Goal: Information Seeking & Learning: Learn about a topic

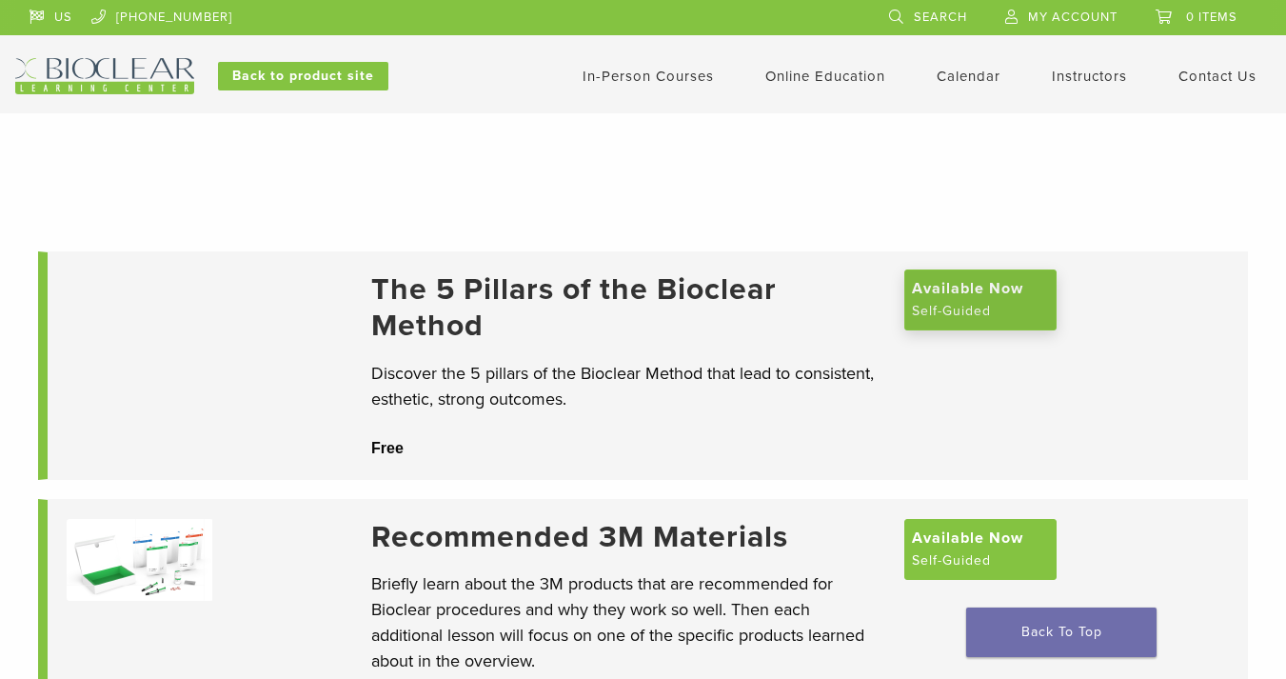
click at [959, 300] on span "Available Now" at bounding box center [967, 288] width 111 height 23
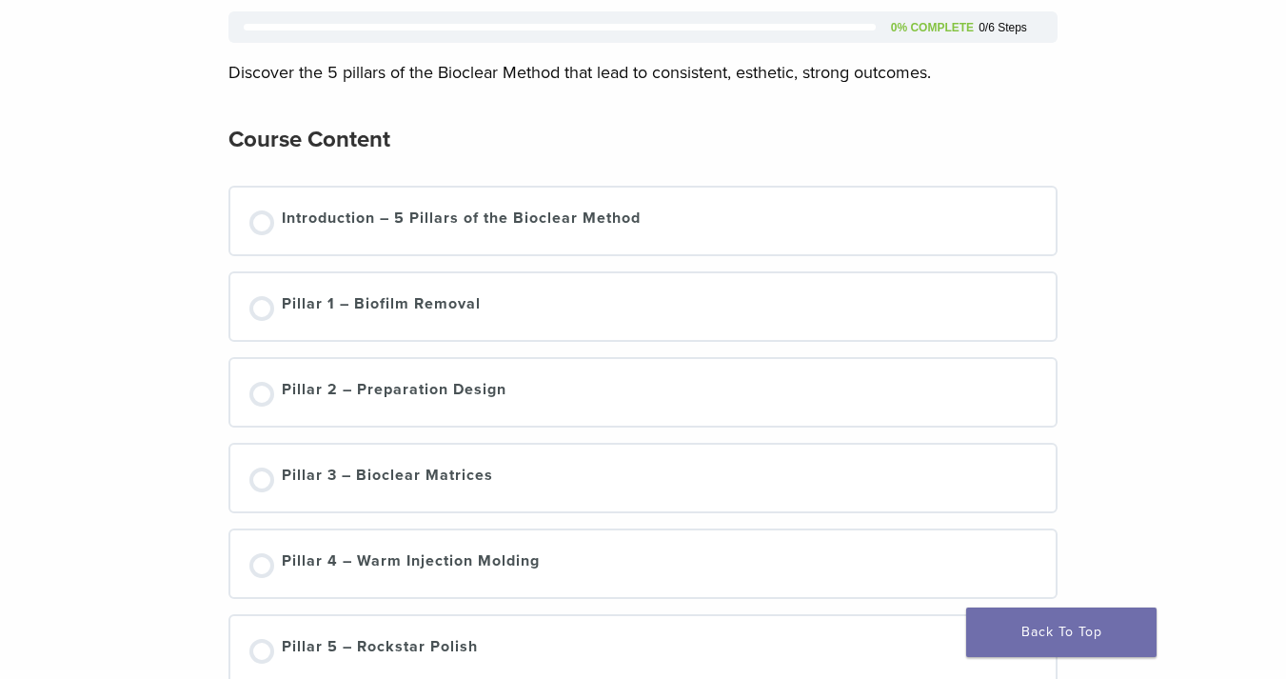
scroll to position [254, 0]
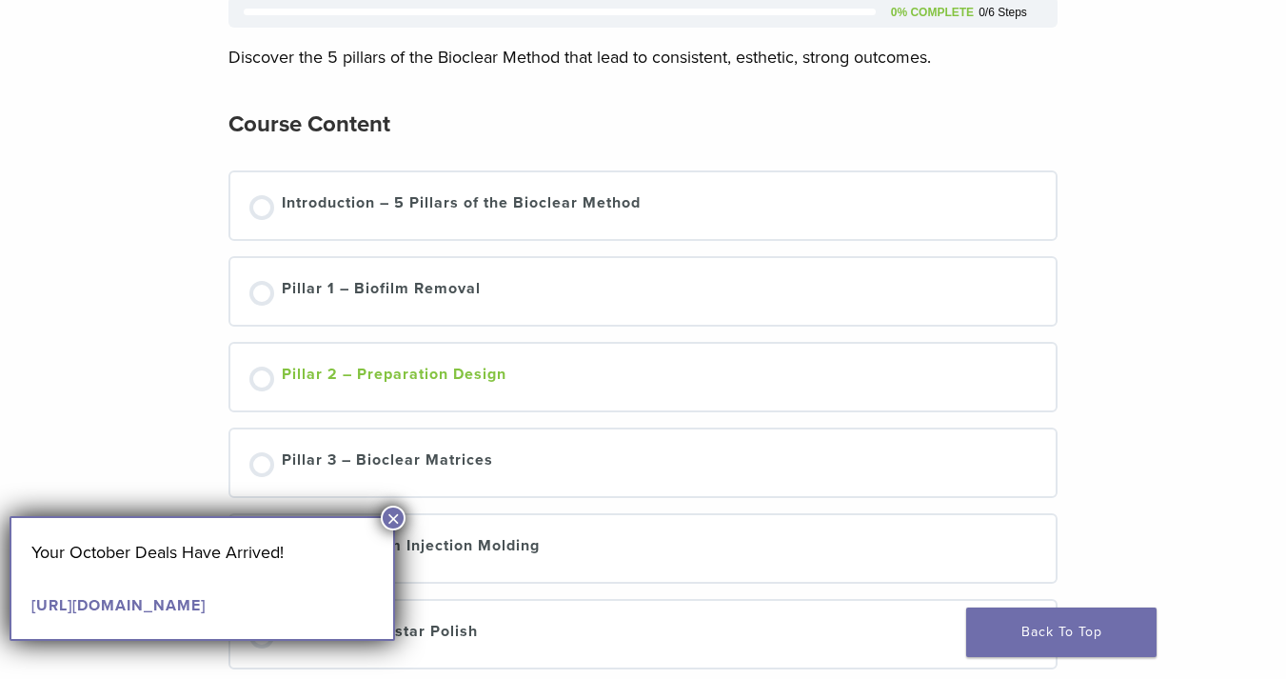
click at [512, 364] on link "Pillar 2 – Preparation Design" at bounding box center [642, 377] width 787 height 29
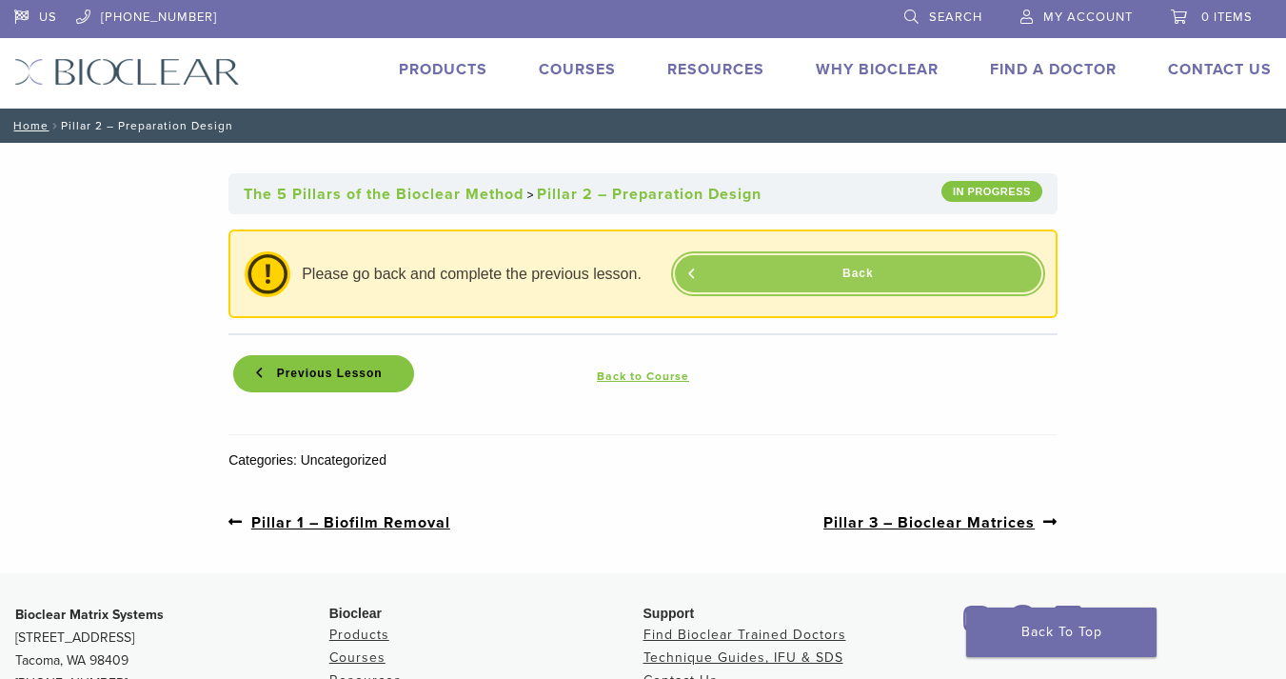
click at [848, 284] on link "Back" at bounding box center [858, 273] width 366 height 37
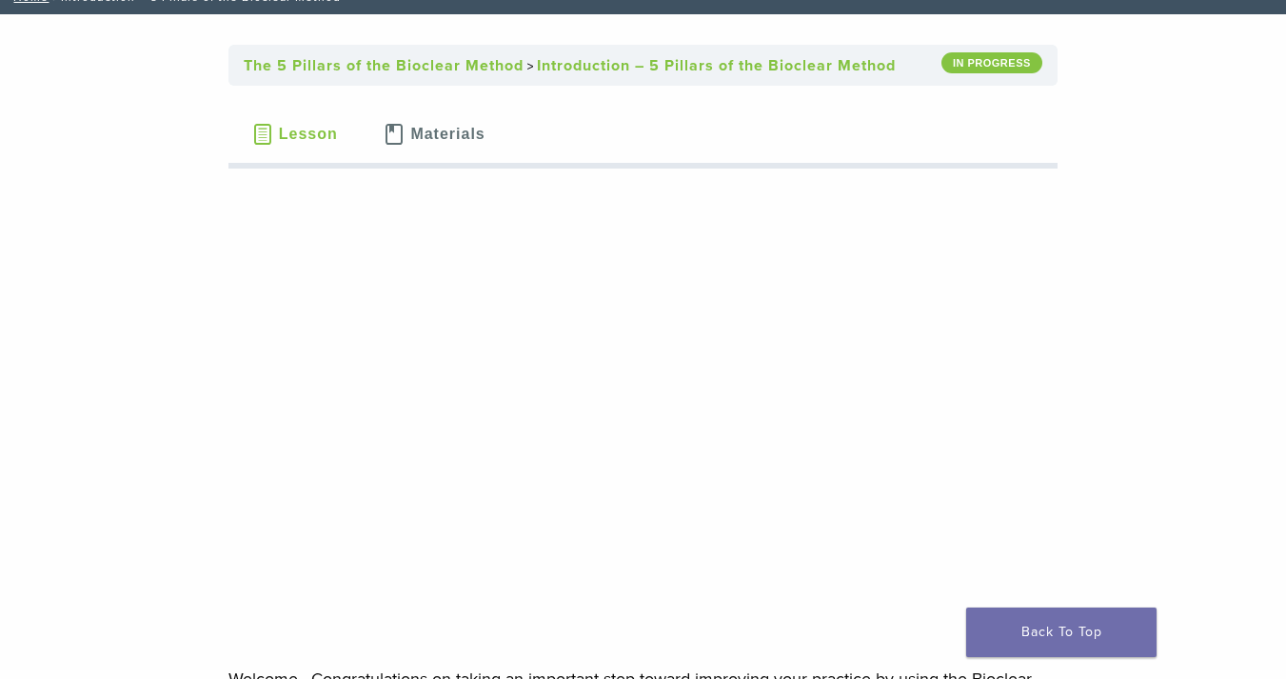
scroll to position [117, 0]
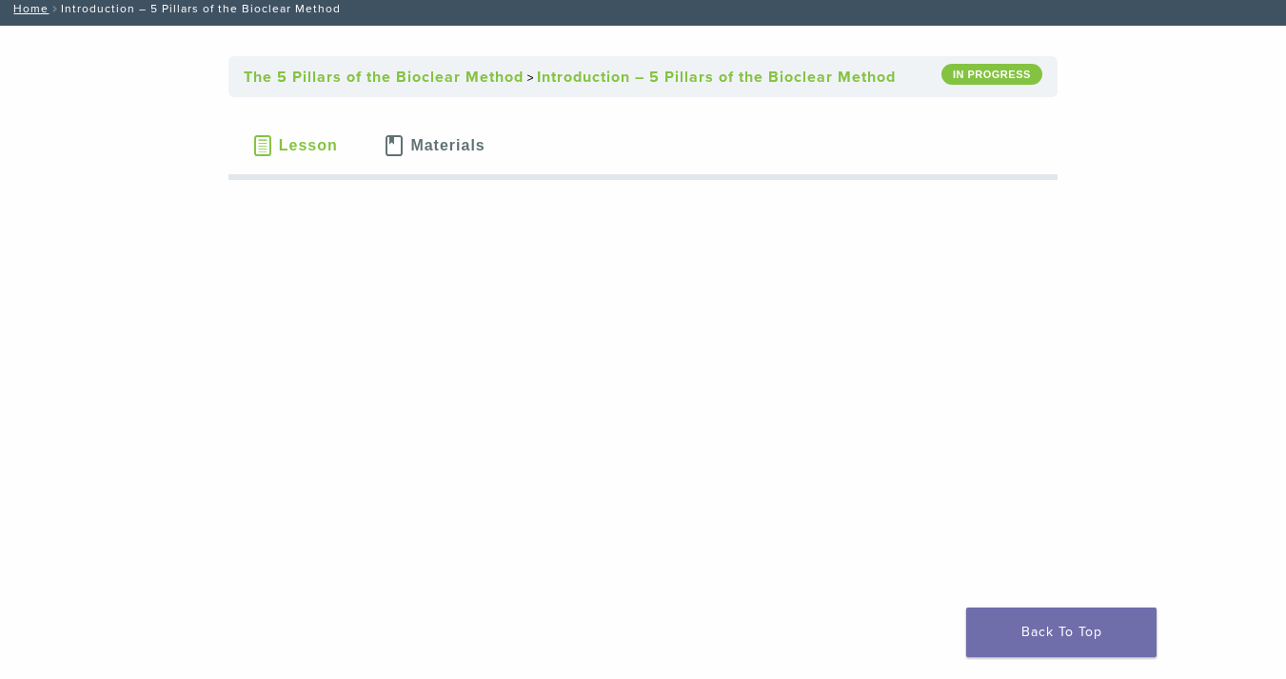
click at [474, 135] on button "Materials" at bounding box center [435, 145] width 148 height 67
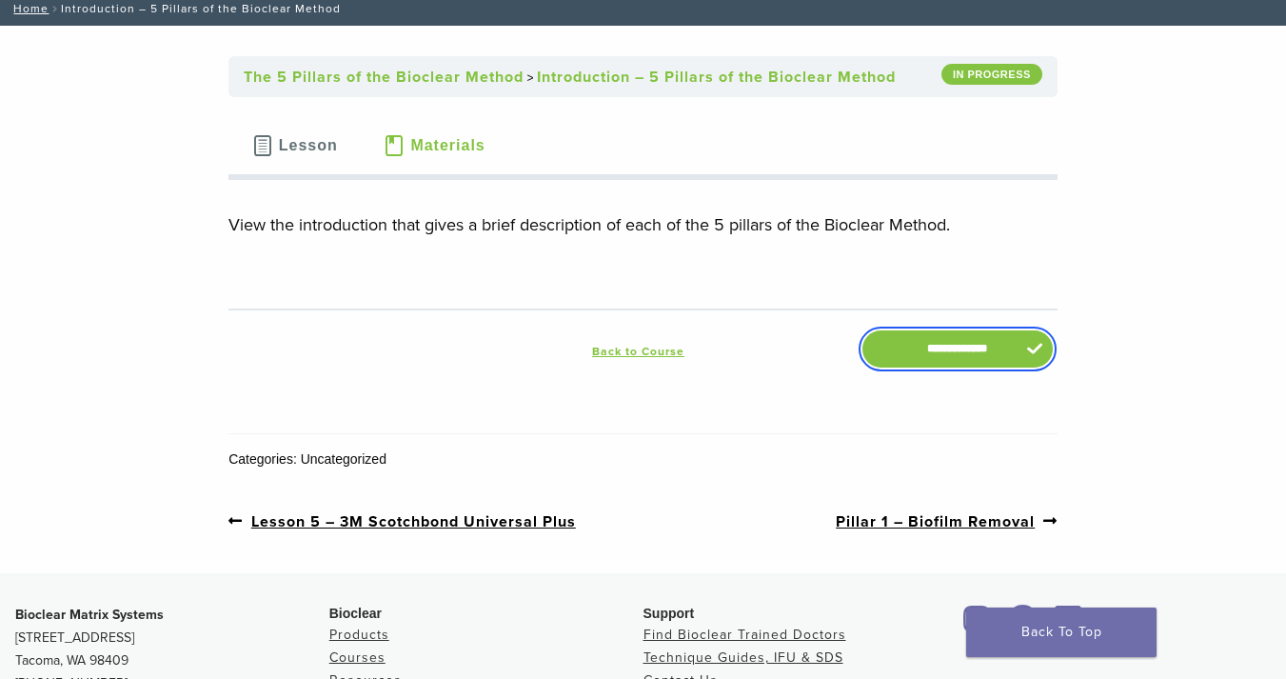
click at [917, 343] on input "**********" at bounding box center [957, 348] width 190 height 37
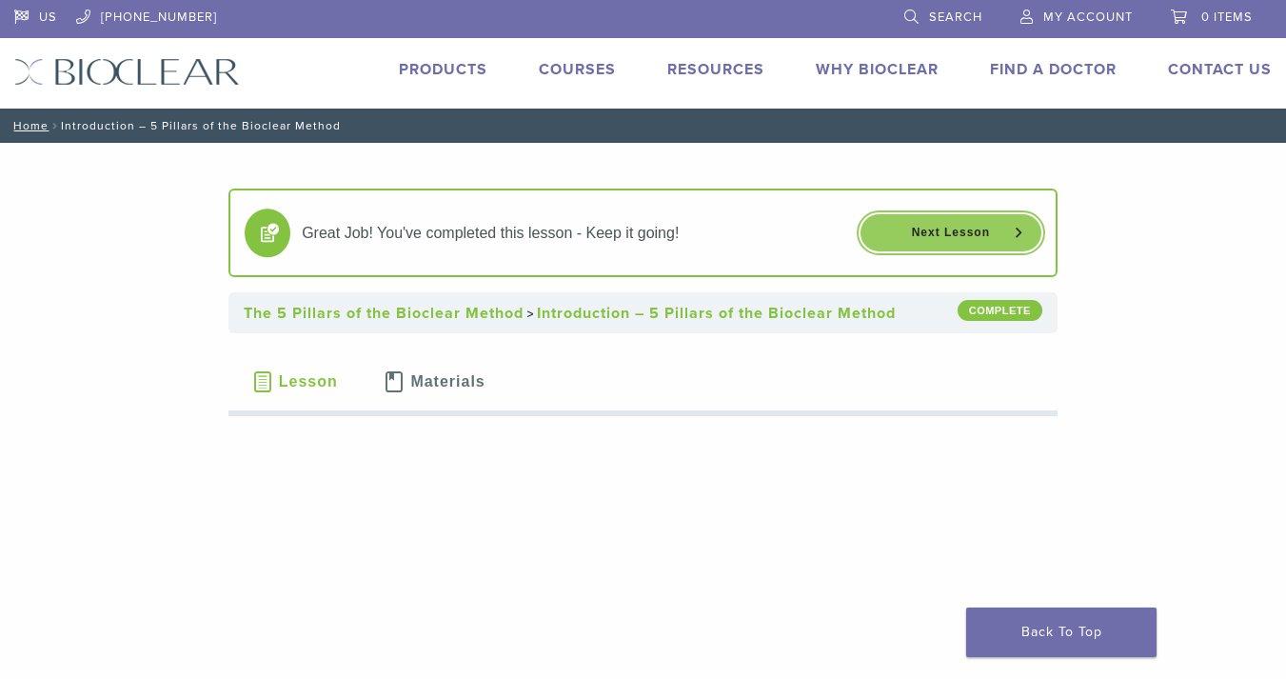
click at [969, 217] on link "Next Lesson" at bounding box center [950, 232] width 181 height 37
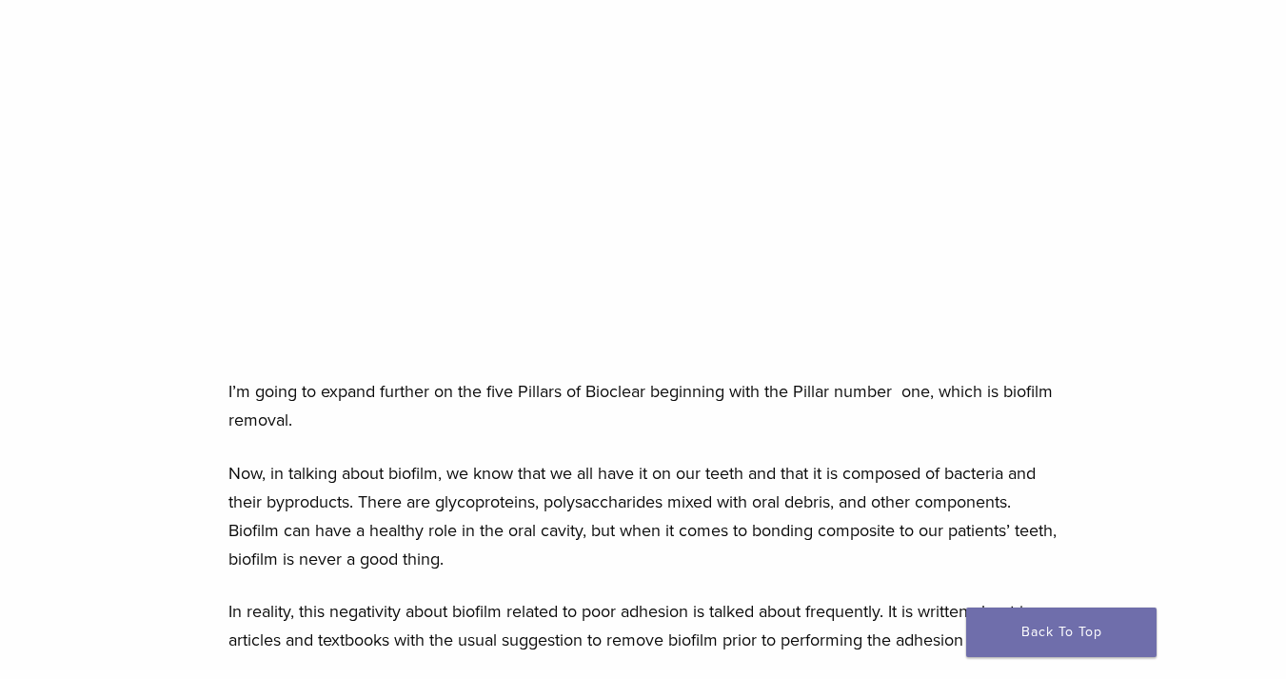
scroll to position [246, 0]
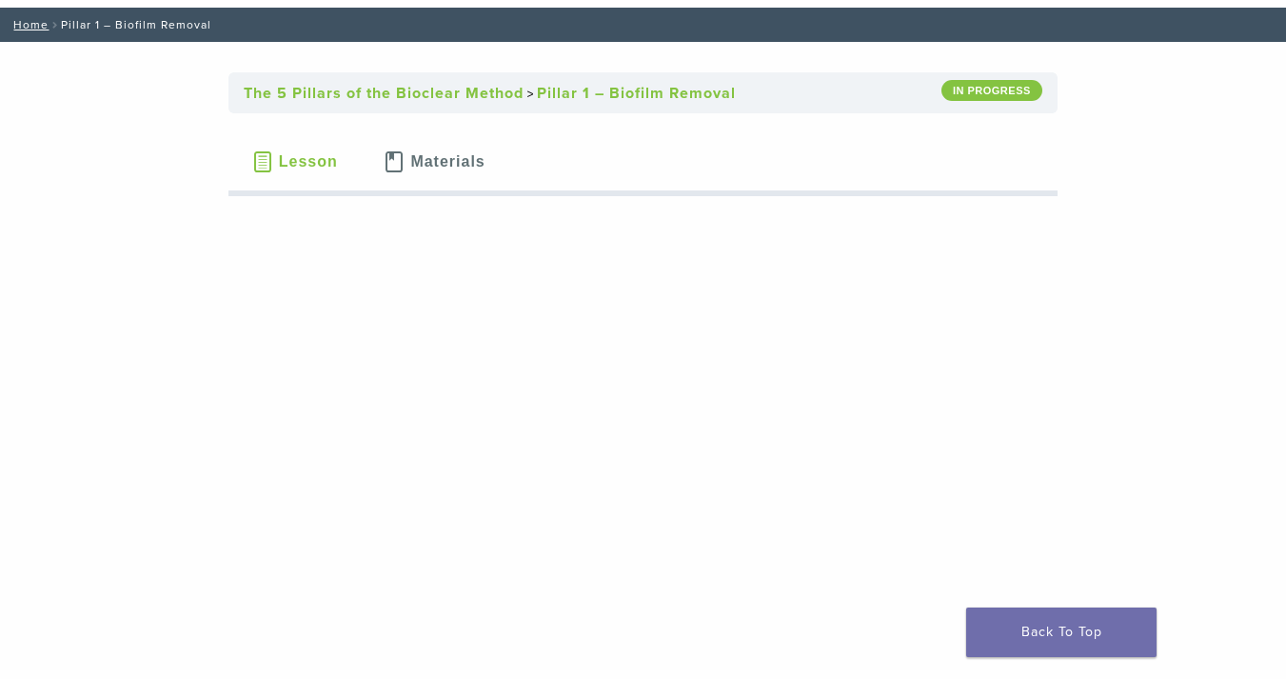
scroll to position [91, 0]
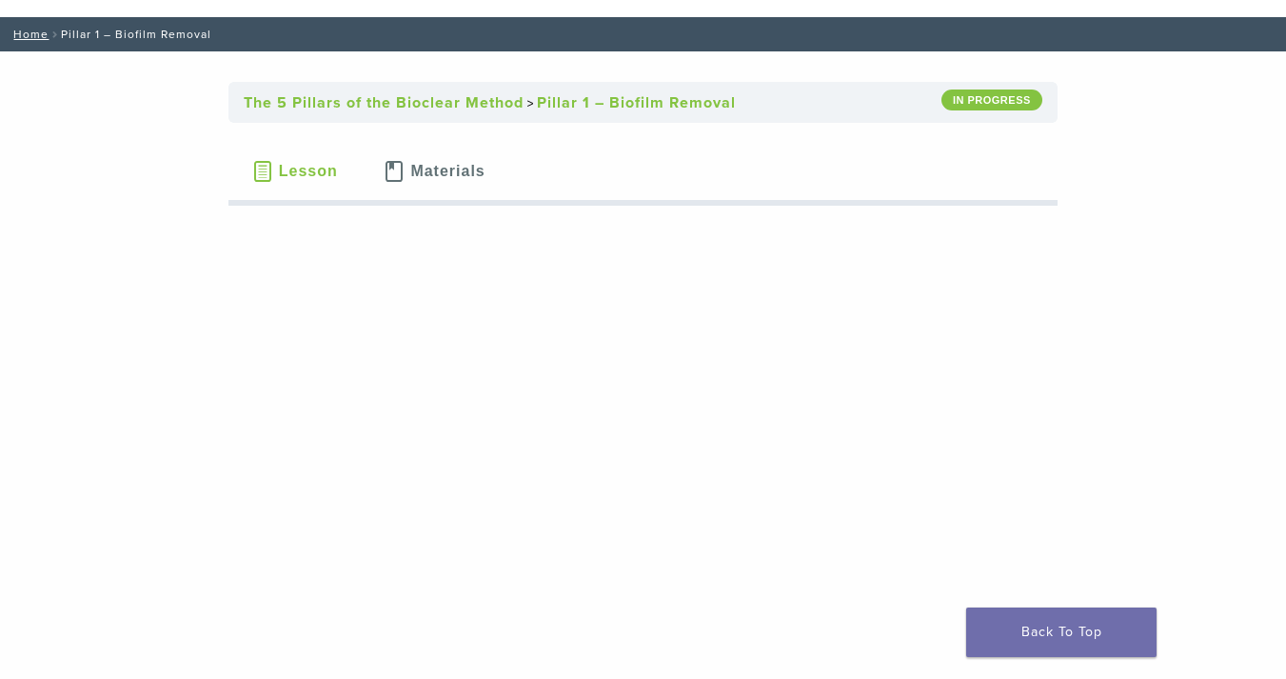
click at [458, 166] on span "Materials" at bounding box center [447, 171] width 74 height 15
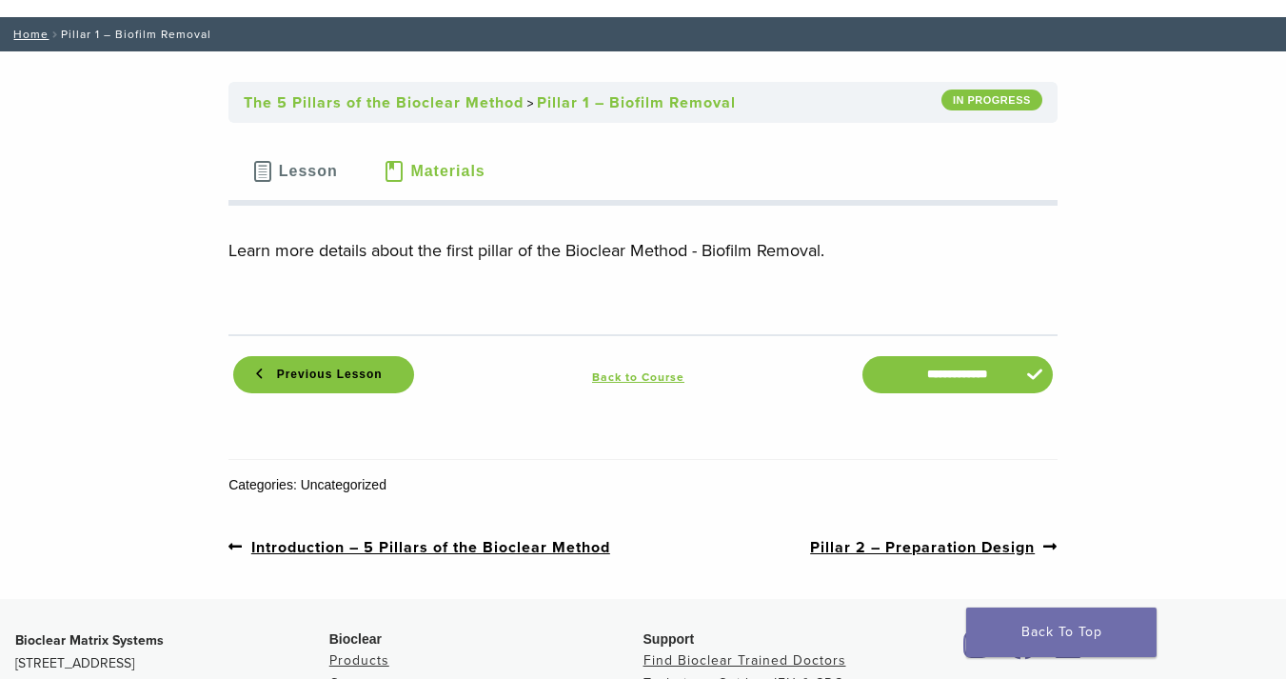
click at [295, 165] on span "Lesson" at bounding box center [308, 171] width 59 height 15
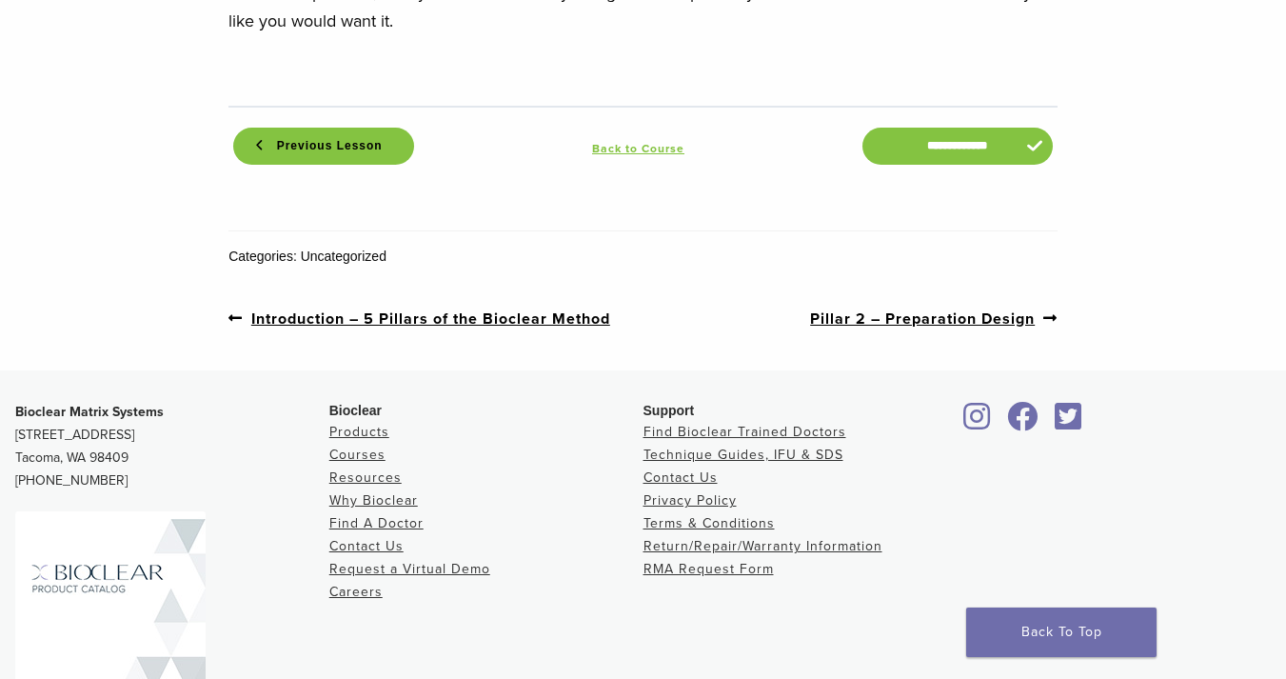
scroll to position [2296, 0]
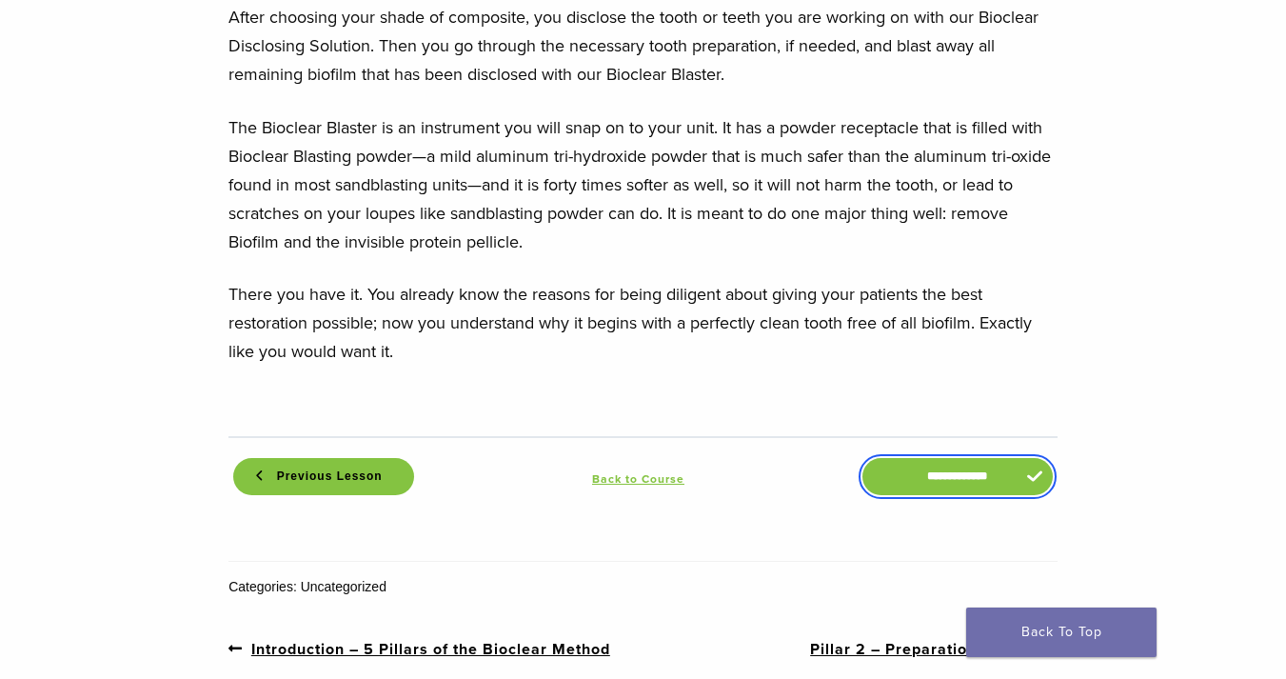
click at [936, 463] on input "**********" at bounding box center [957, 476] width 190 height 37
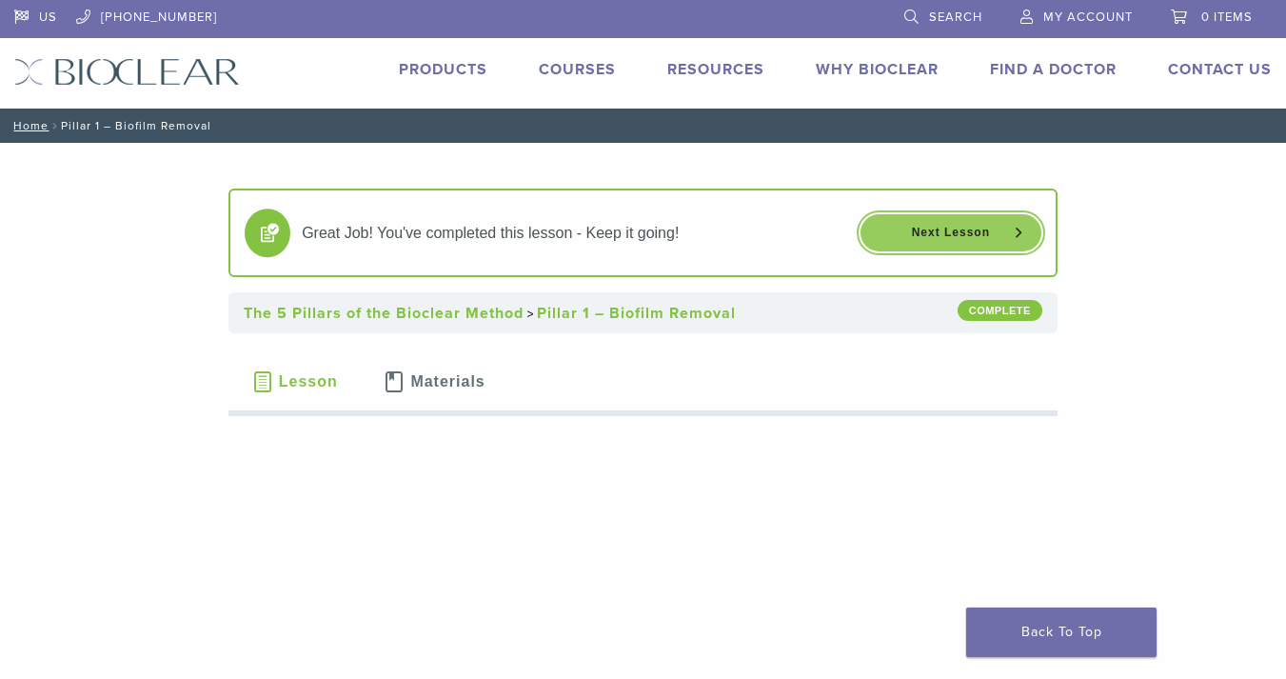
click at [964, 235] on link "Next Lesson" at bounding box center [950, 232] width 181 height 37
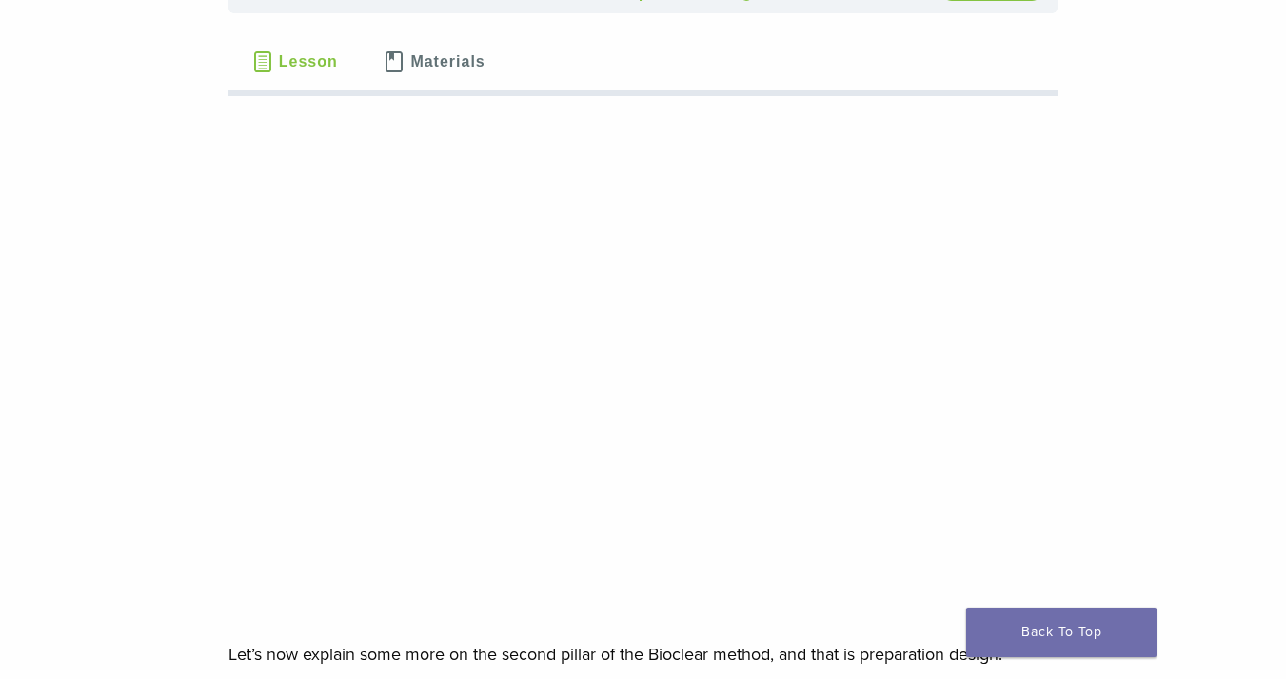
scroll to position [230, 0]
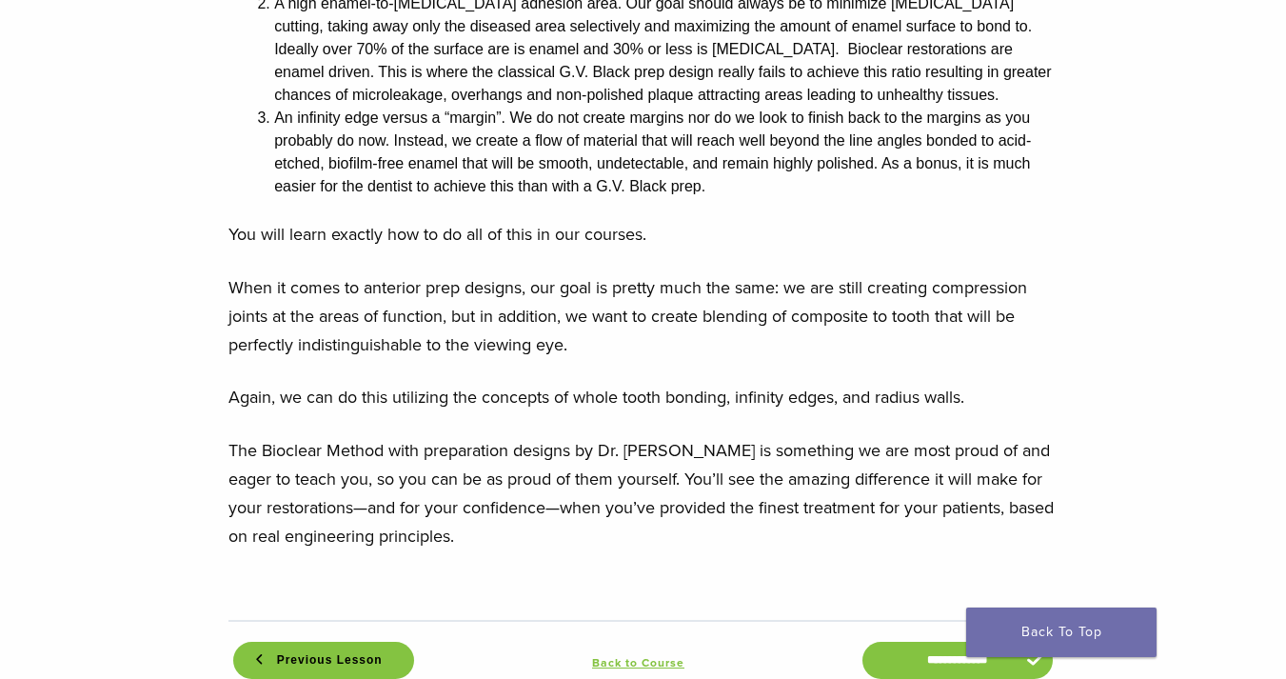
scroll to position [1965, 0]
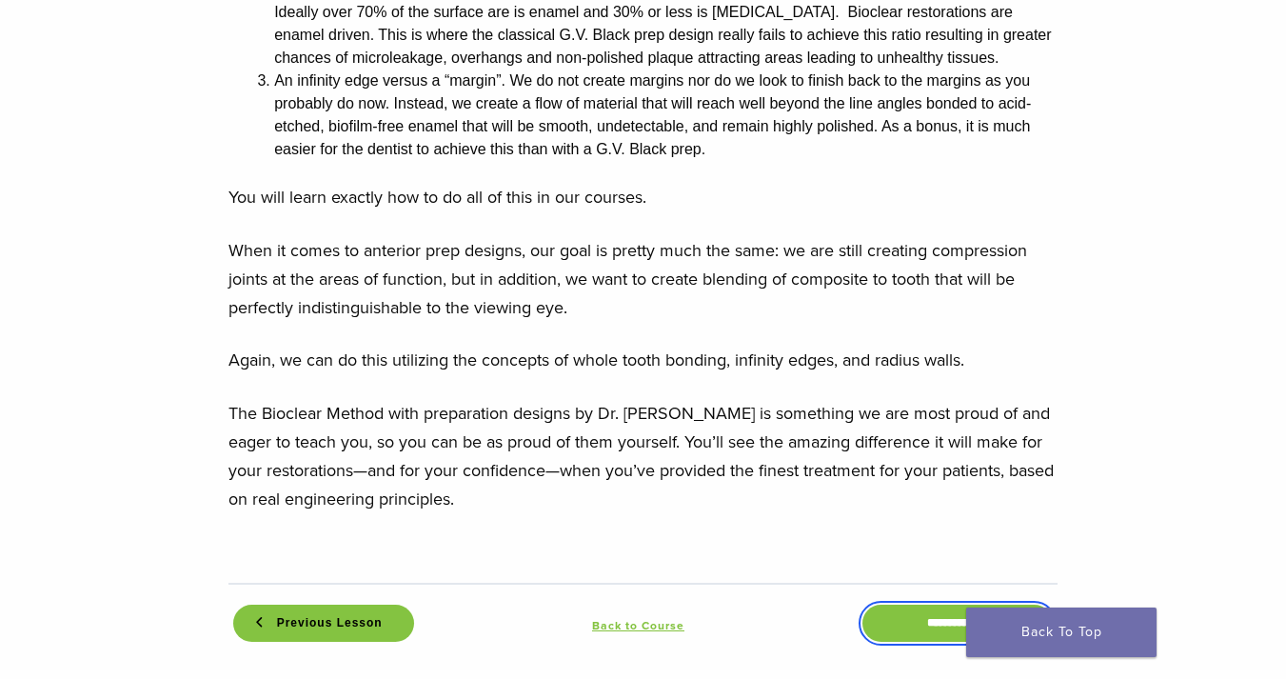
click at [899, 604] on input "**********" at bounding box center [957, 622] width 190 height 37
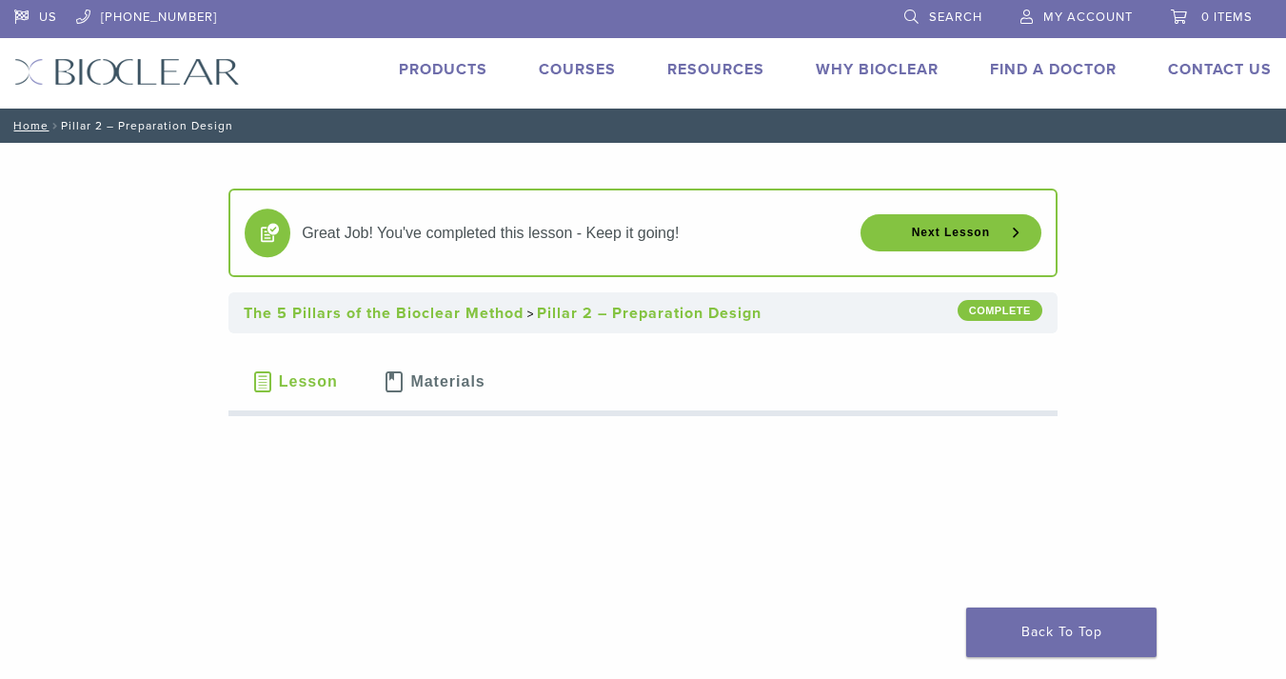
scroll to position [20, 0]
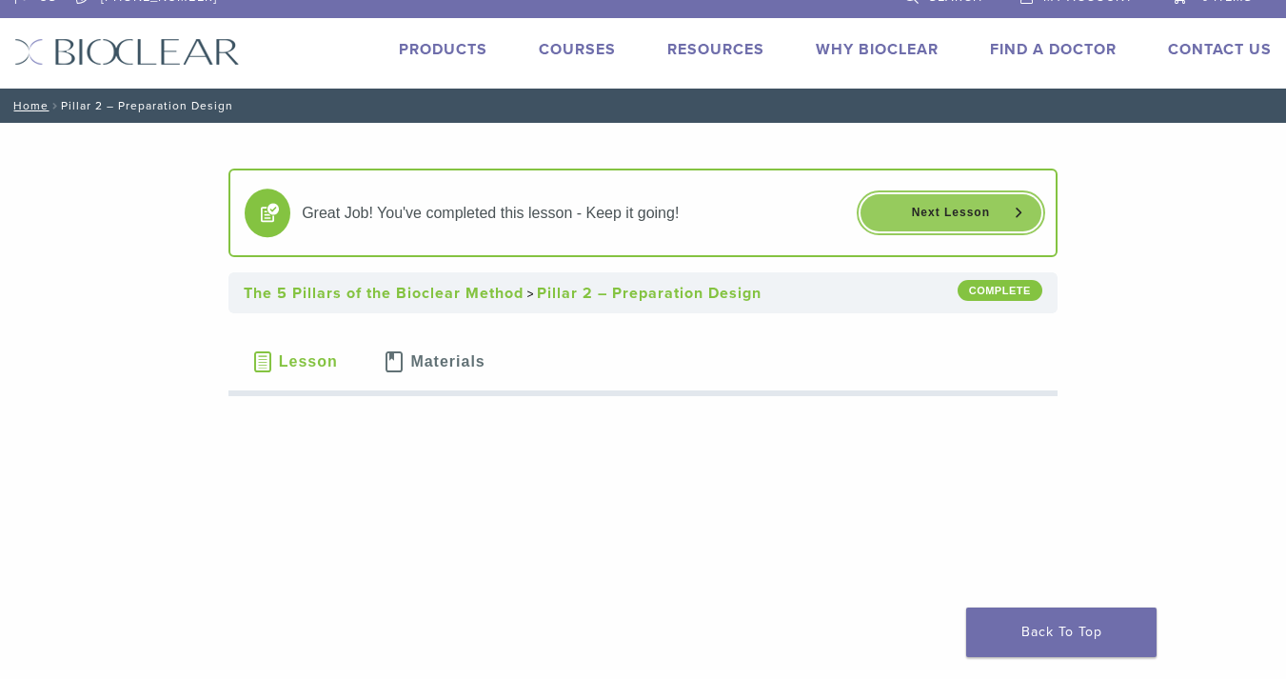
click at [949, 218] on link "Next Lesson" at bounding box center [950, 212] width 181 height 37
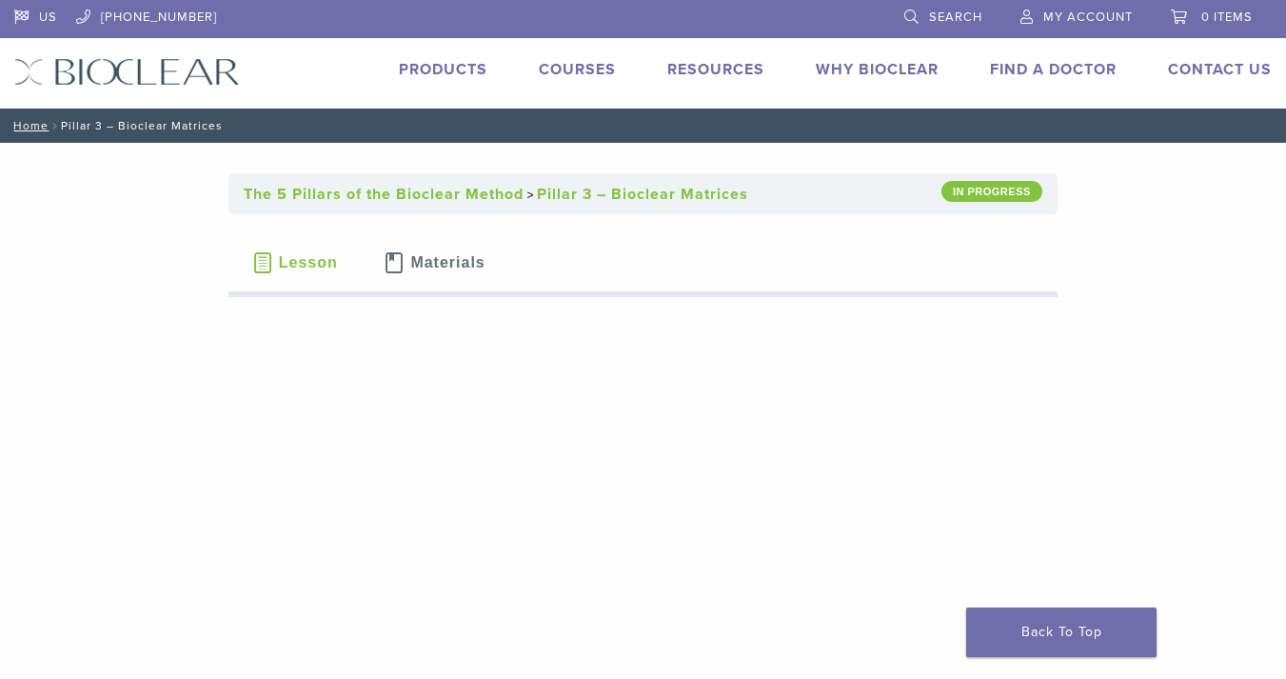
click at [661, 75] on div "Resources Expand child menu Technique Guides, IFU, & SDS" at bounding box center [704, 72] width 120 height 28
click at [692, 65] on link "Resources" at bounding box center [715, 69] width 97 height 19
click at [704, 92] on link "Technique Guides, IFU, & SDS" at bounding box center [799, 102] width 254 height 42
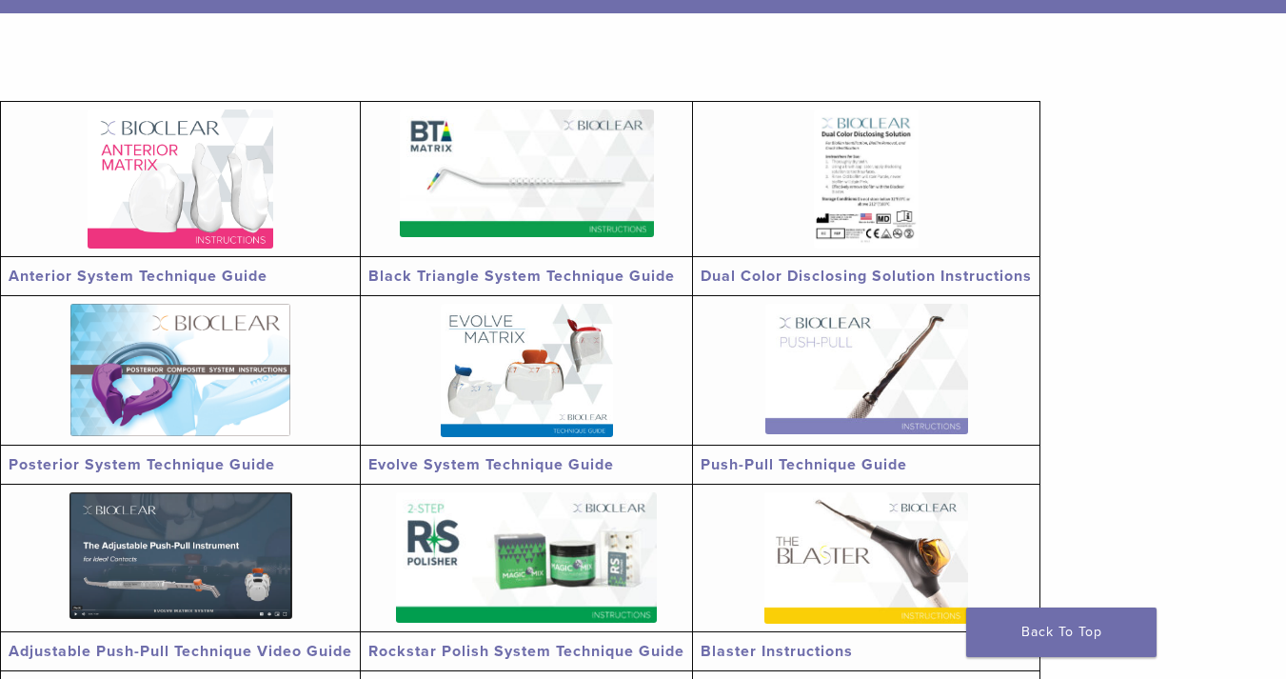
scroll to position [332, 0]
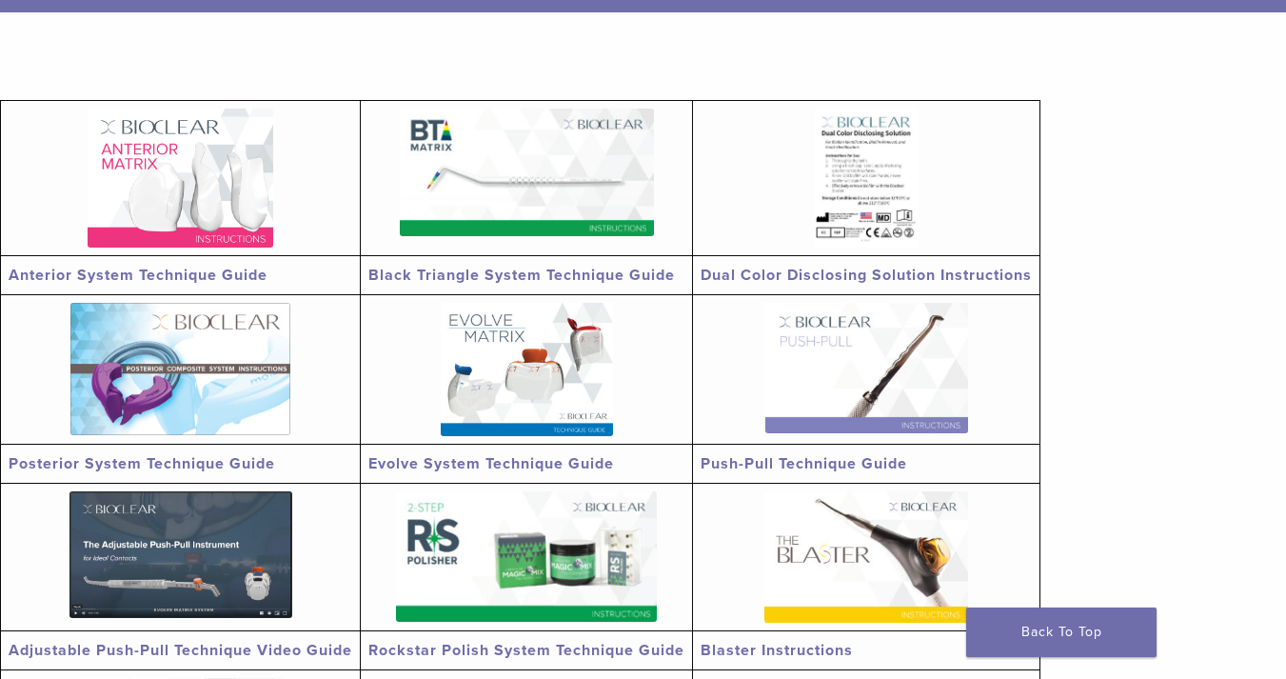
click at [226, 187] on img at bounding box center [181, 177] width 186 height 139
